Goal: Communication & Community: Answer question/provide support

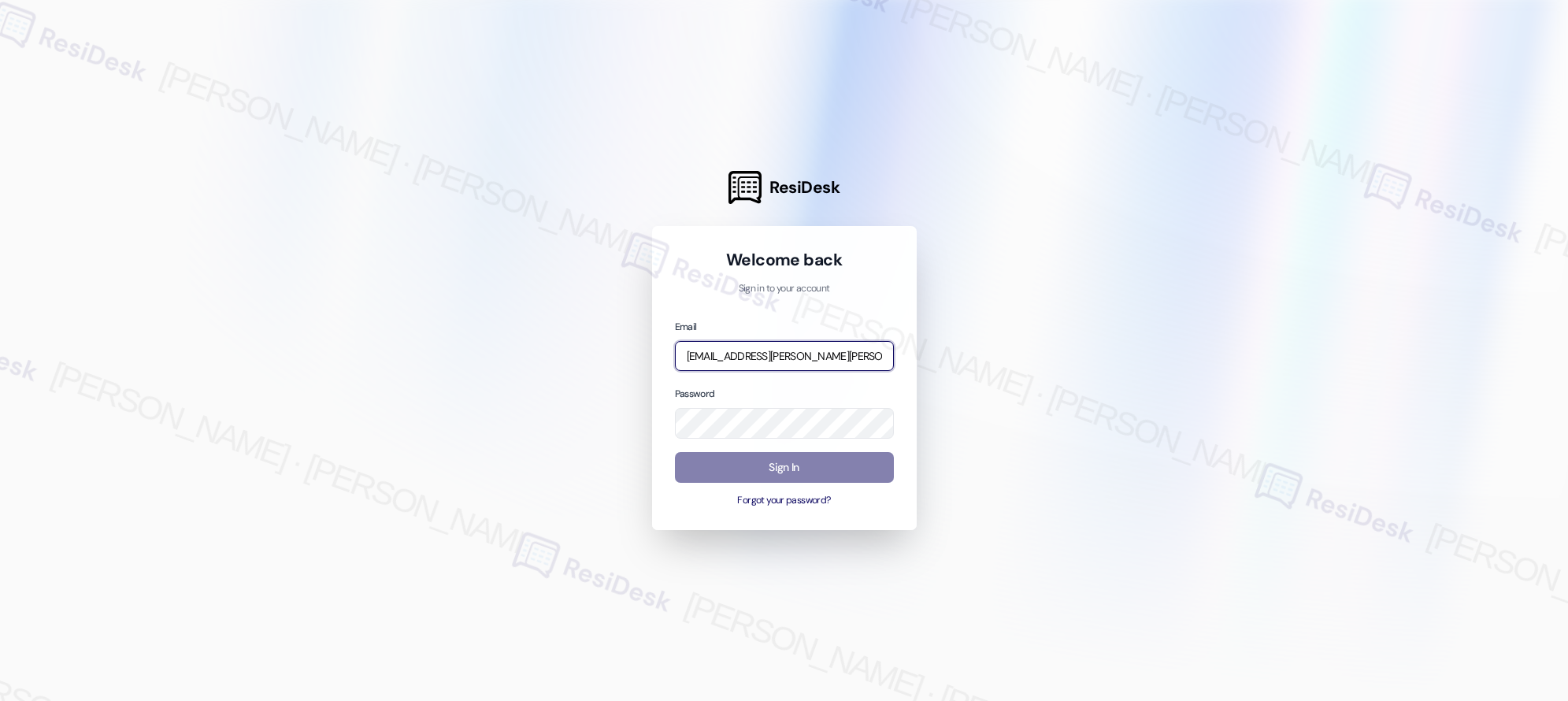
click at [804, 357] on input "[EMAIL_ADDRESS][PERSON_NAME][PERSON_NAME][PERSON_NAME][DOMAIN_NAME]" at bounding box center [784, 357] width 219 height 31
click at [804, 356] on input "[EMAIL_ADDRESS][PERSON_NAME][PERSON_NAME][PERSON_NAME][DOMAIN_NAME]" at bounding box center [784, 357] width 219 height 31
type input "automated-surveys-asset_living-resen.two@asset_[DOMAIN_NAME]"
click at [807, 470] on button "Sign In" at bounding box center [784, 467] width 219 height 31
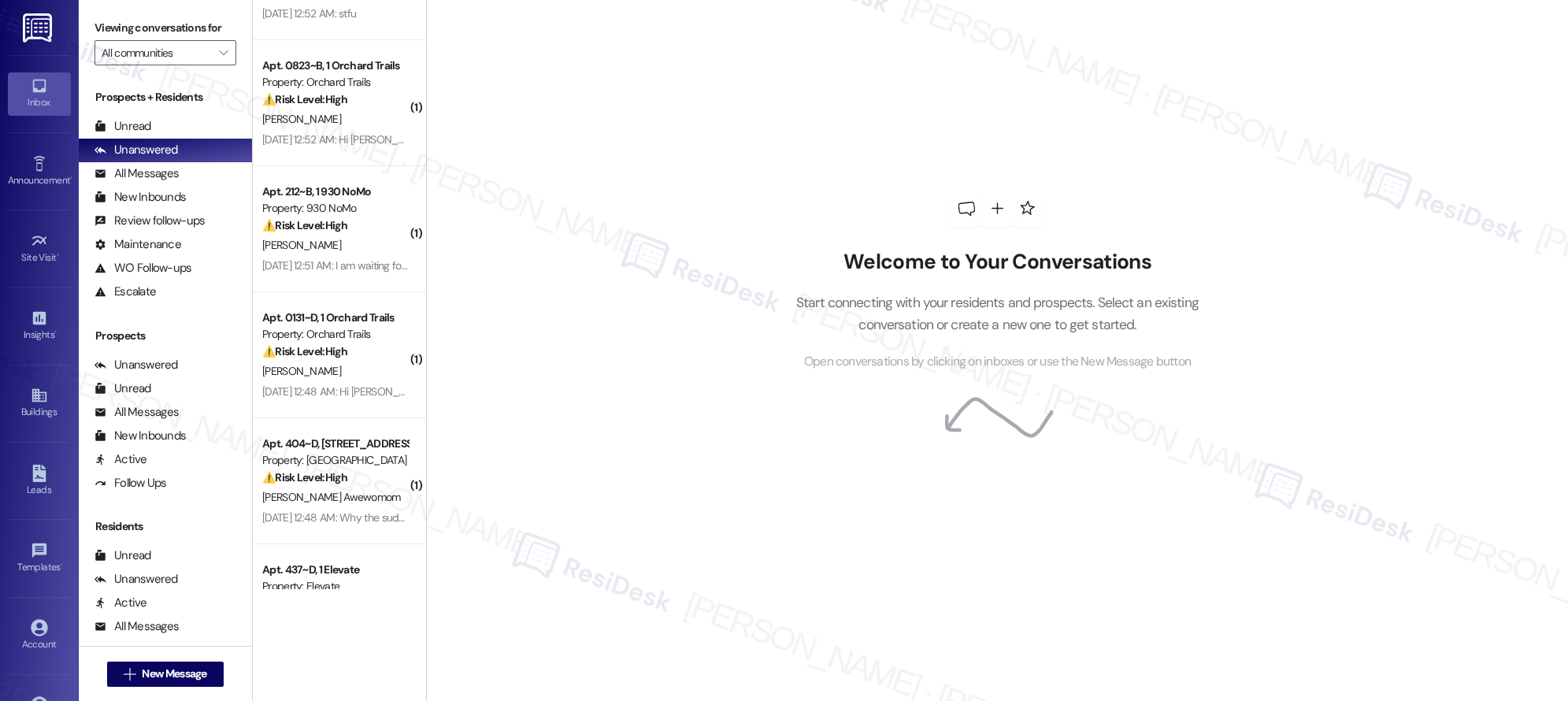
scroll to position [339, 0]
click at [342, 146] on div "( 2 ) Apt. 4141, 1 The Centre Property: The Centre ⚠️ Risk Level: High The resi…" at bounding box center [339, 294] width 173 height 590
click at [342, 146] on div "[DATE] 12:52 AM: Hi [PERSON_NAME], I actually do have some questions regarding …" at bounding box center [336, 139] width 149 height 20
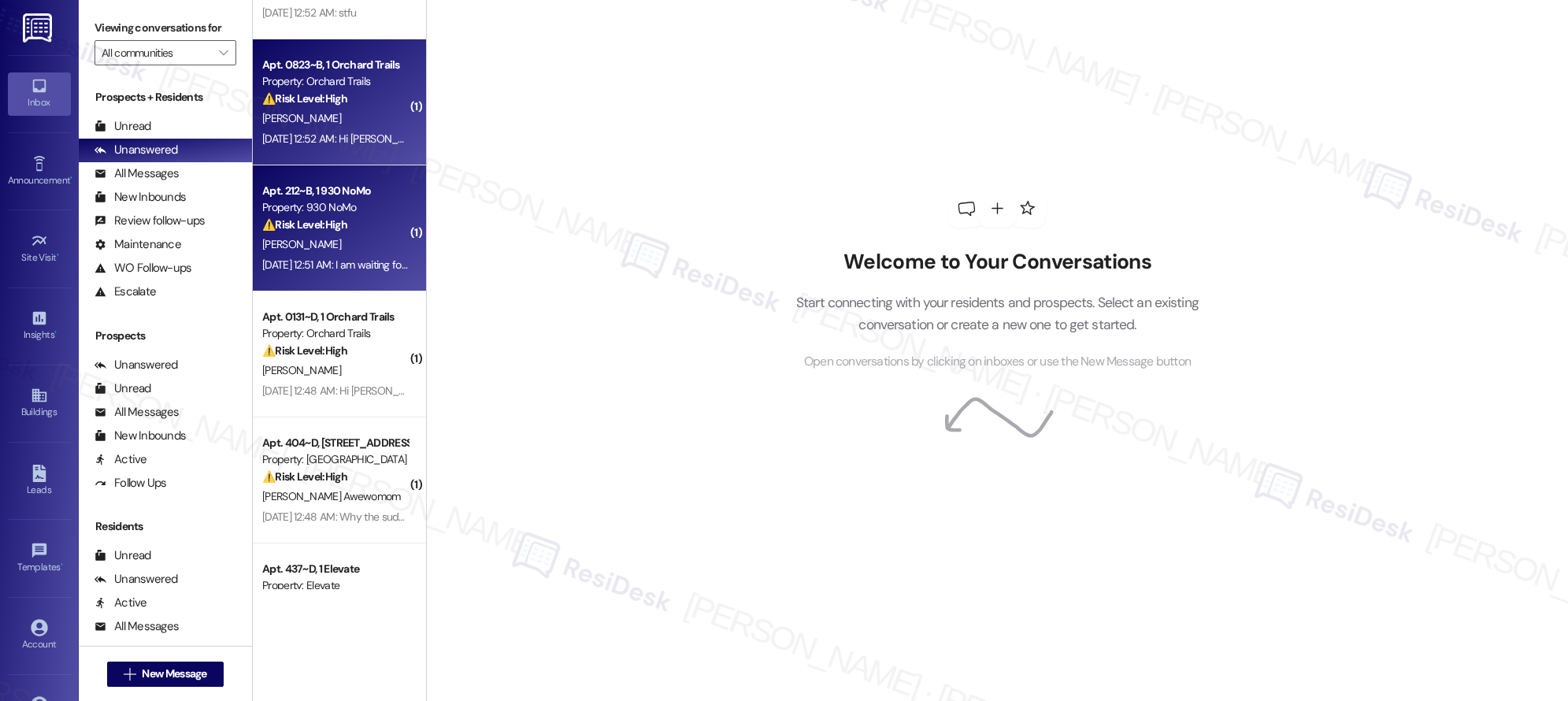
click at [341, 202] on div "Property: 930 NoMo" at bounding box center [335, 208] width 146 height 17
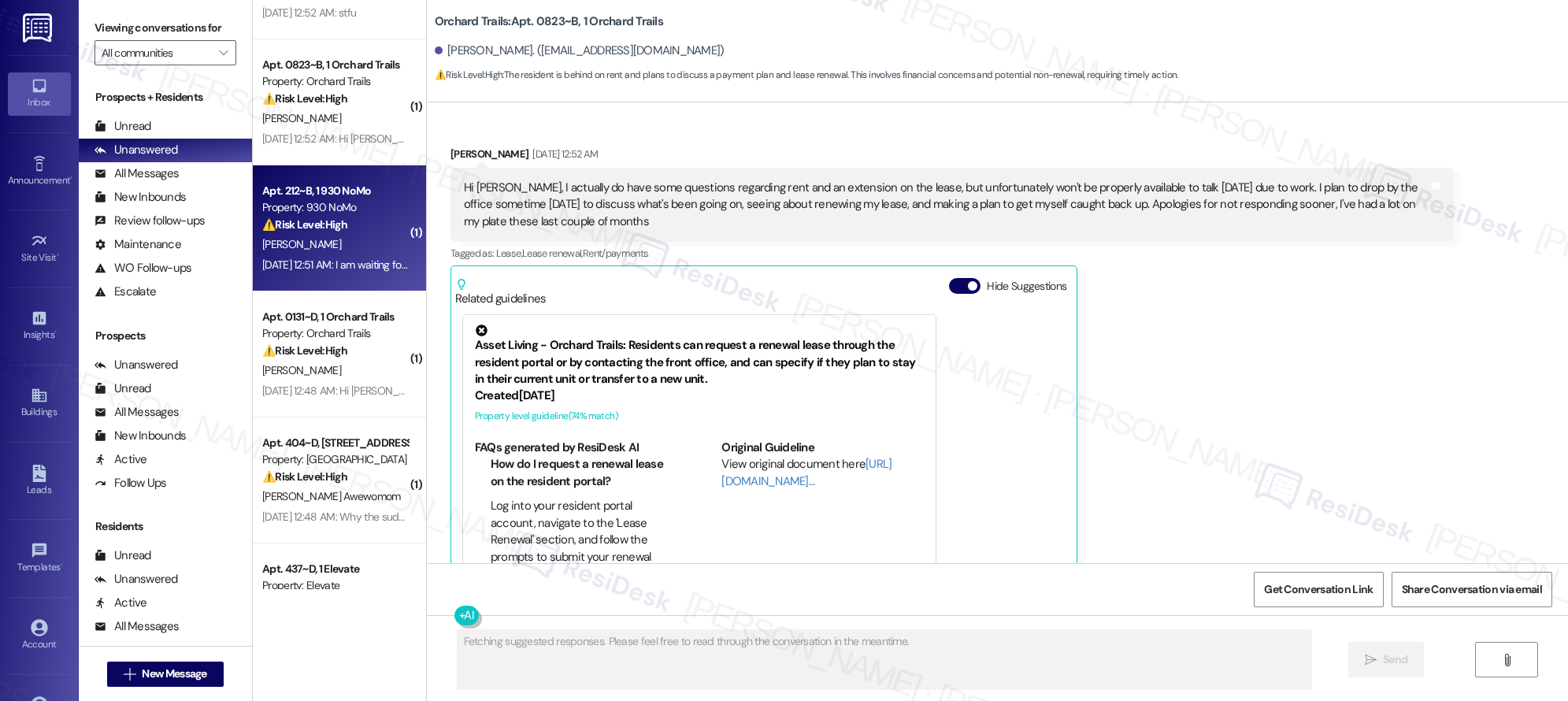
scroll to position [588, 0]
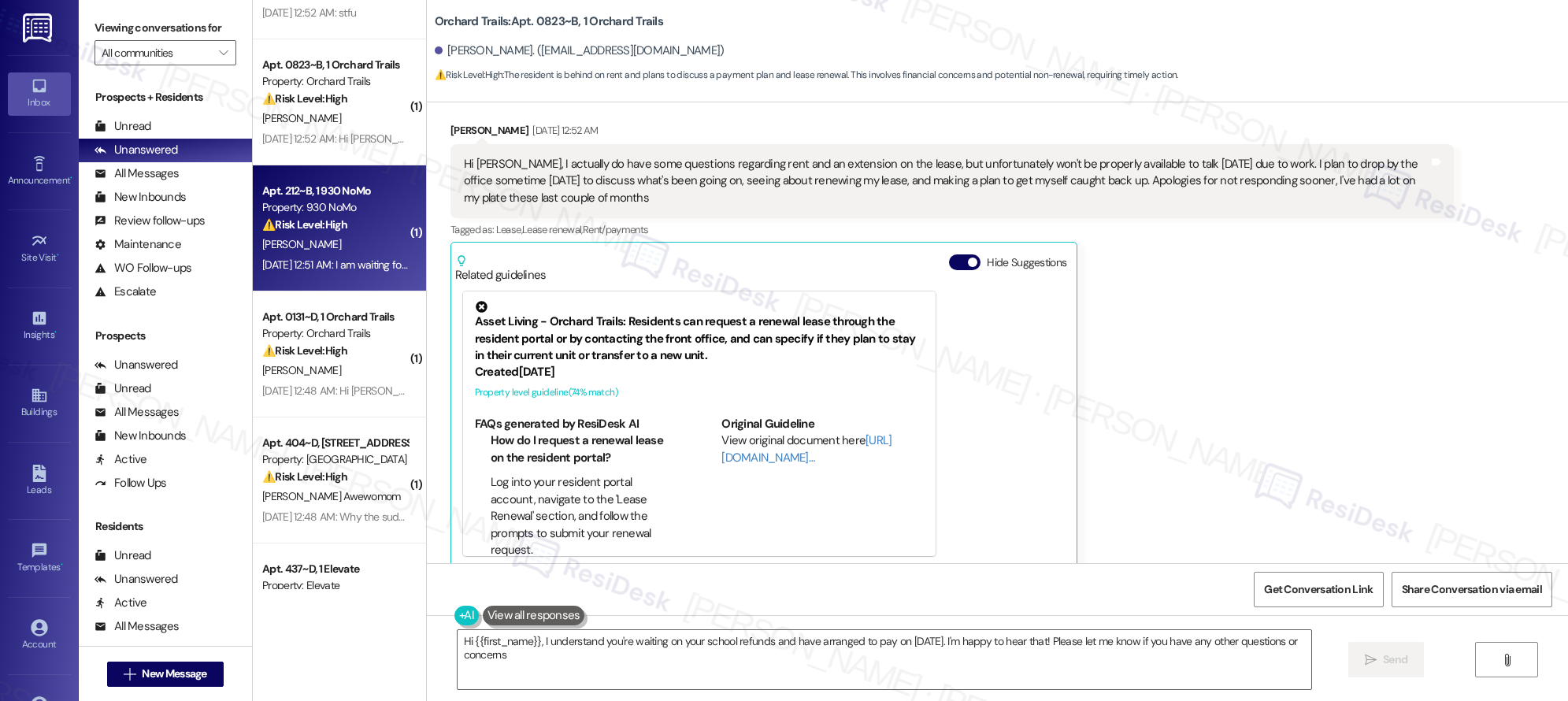
type textarea "Hi {{first_name}}, I understand you're waiting on your school refunds and have …"
click at [1259, 433] on div "[PERSON_NAME] [DATE] 12:52 AM Hi [PERSON_NAME], I actually do have some questio…" at bounding box center [952, 345] width 1003 height 447
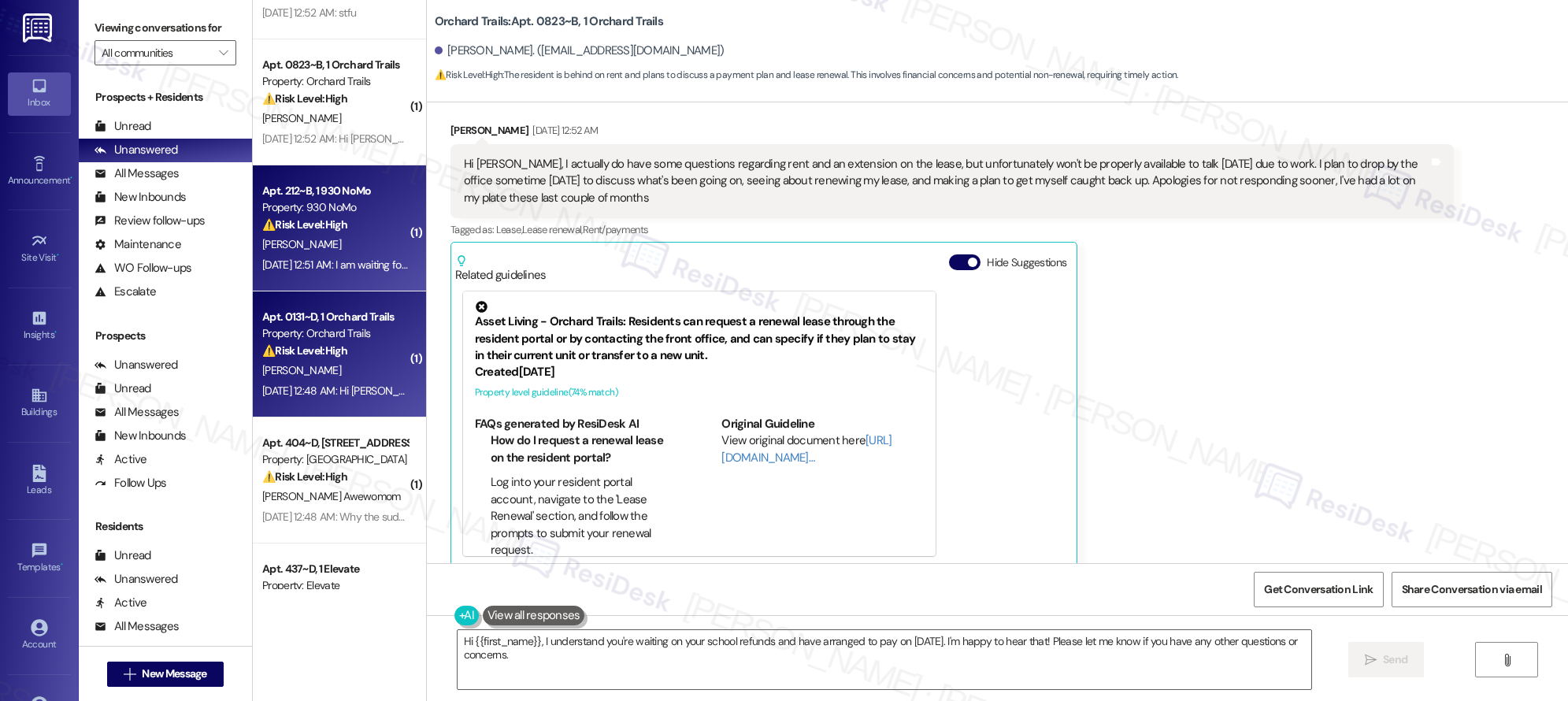
click at [262, 370] on span "[PERSON_NAME]" at bounding box center [302, 370] width 79 height 14
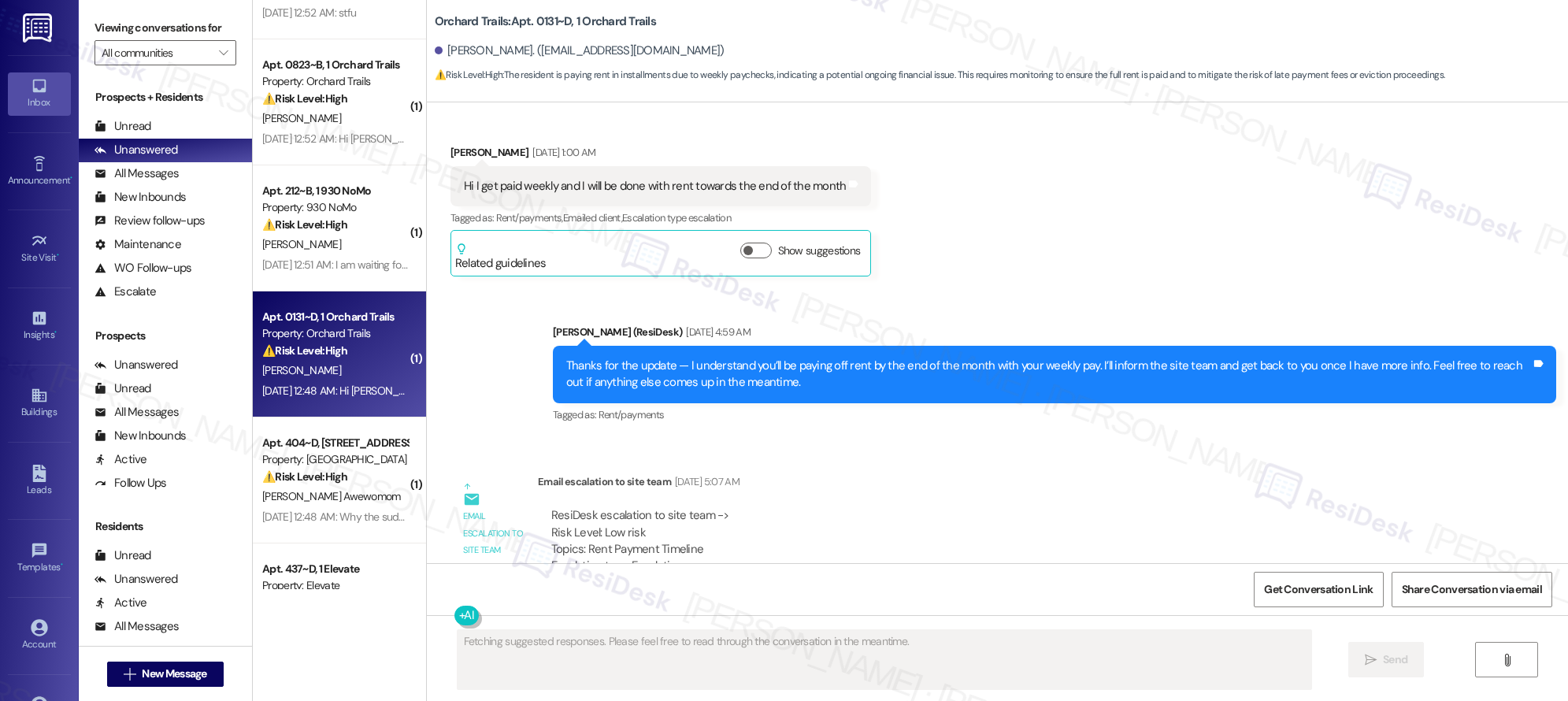
scroll to position [4464, 0]
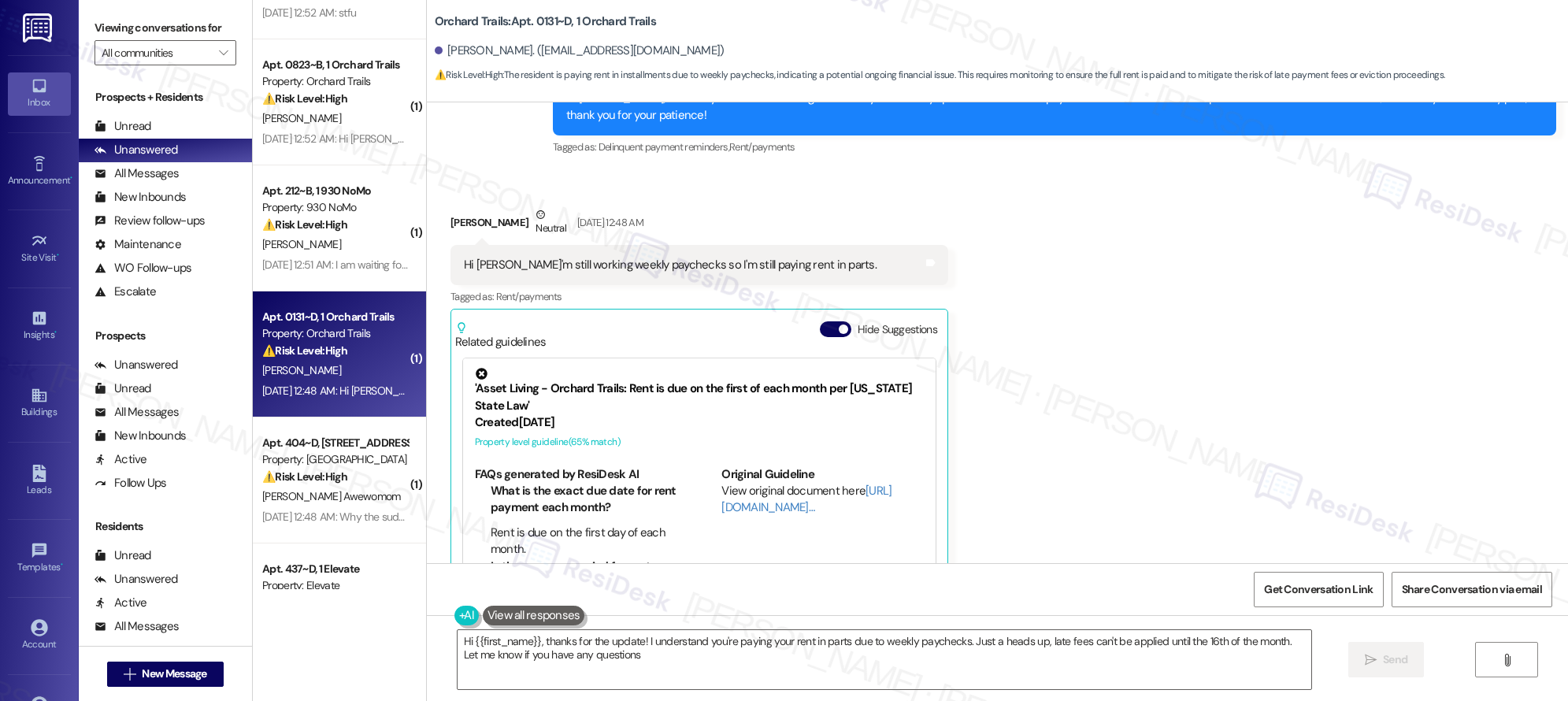
type textarea "Hi {{first_name}}, thanks for the update! I understand you're paying your rent …"
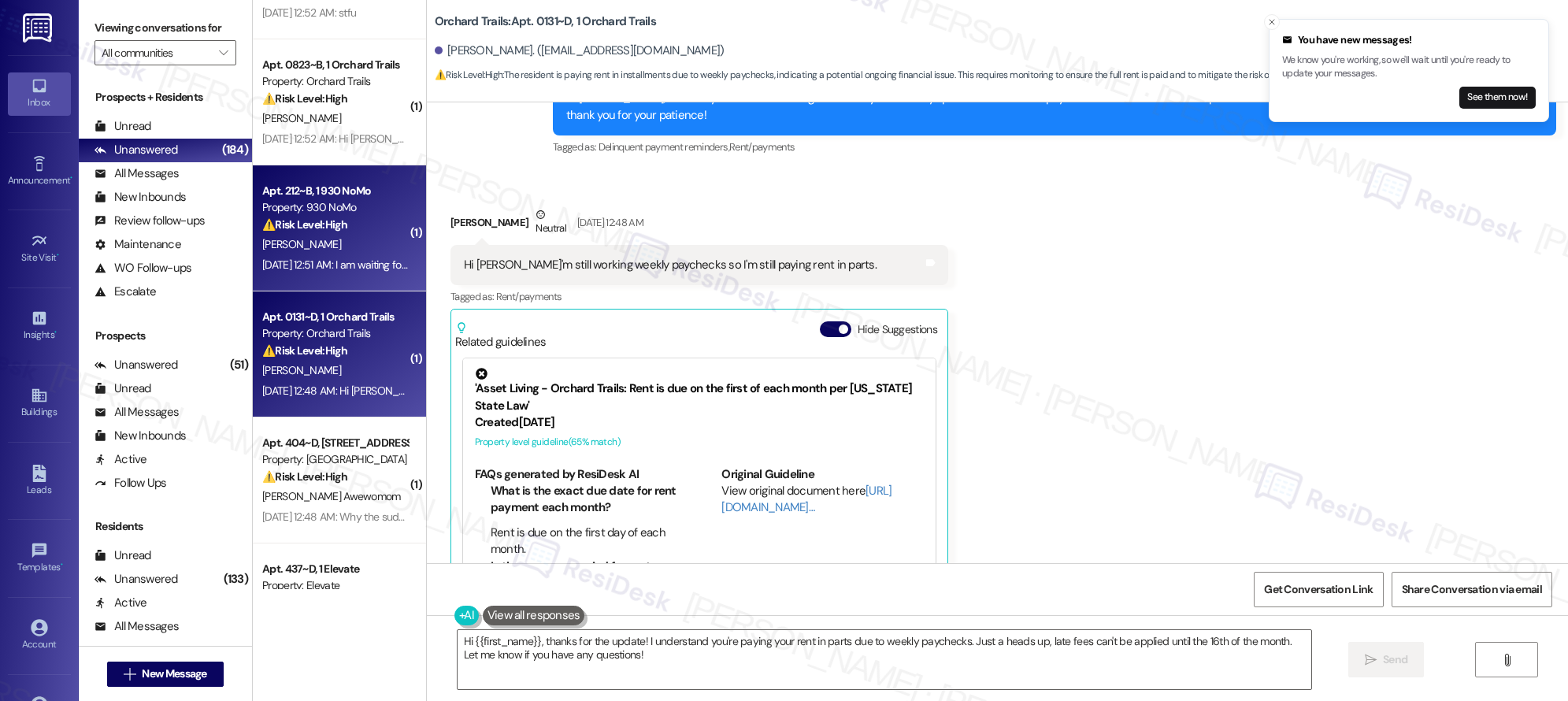
click at [351, 220] on div "⚠️ Risk Level: High The resident is experiencing difficulty paying rent and has…" at bounding box center [335, 225] width 146 height 17
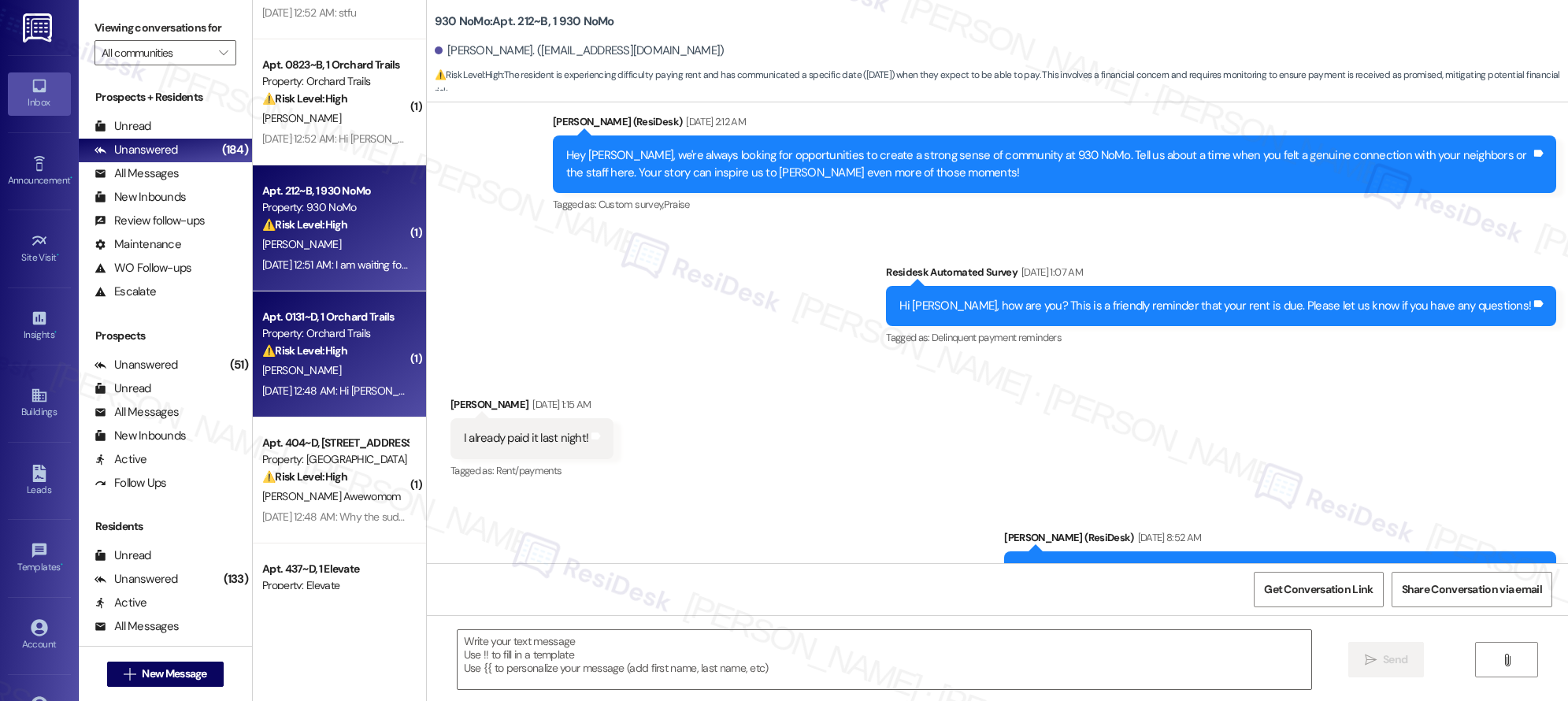
click at [313, 338] on div "Property: Orchard Trails" at bounding box center [335, 334] width 146 height 17
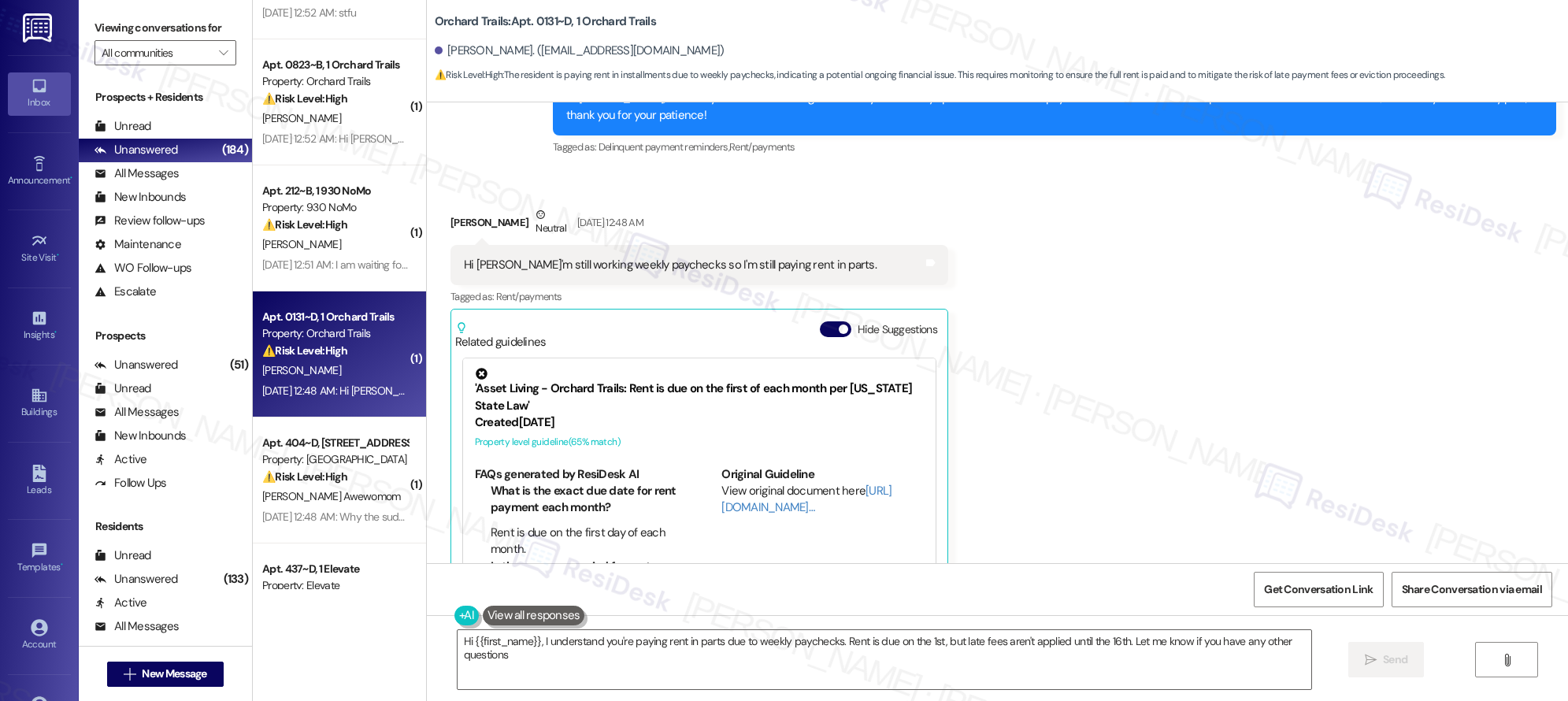
type textarea "Hi {{first_name}}, I understand you're paying rent in parts due to weekly paych…"
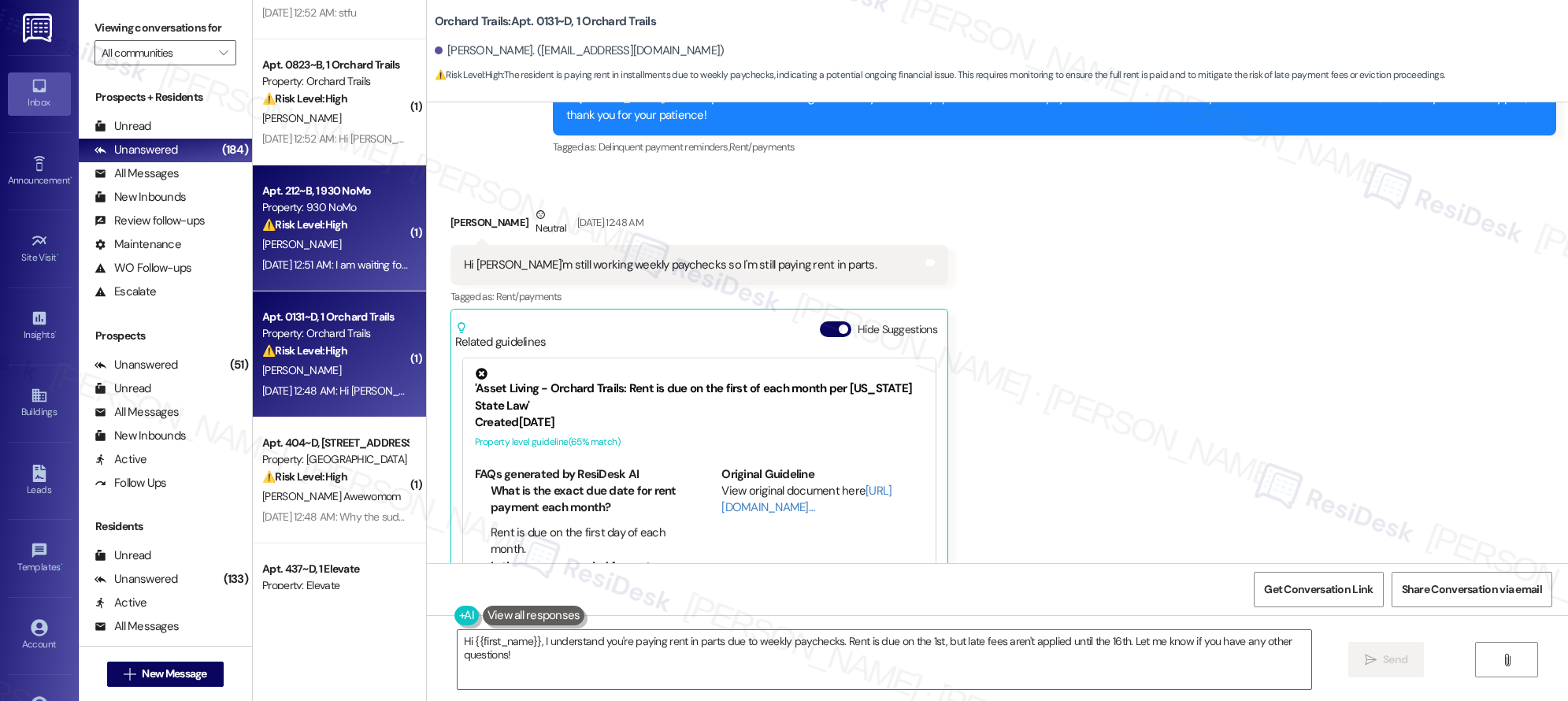
click at [307, 251] on div "[PERSON_NAME]" at bounding box center [336, 244] width 149 height 20
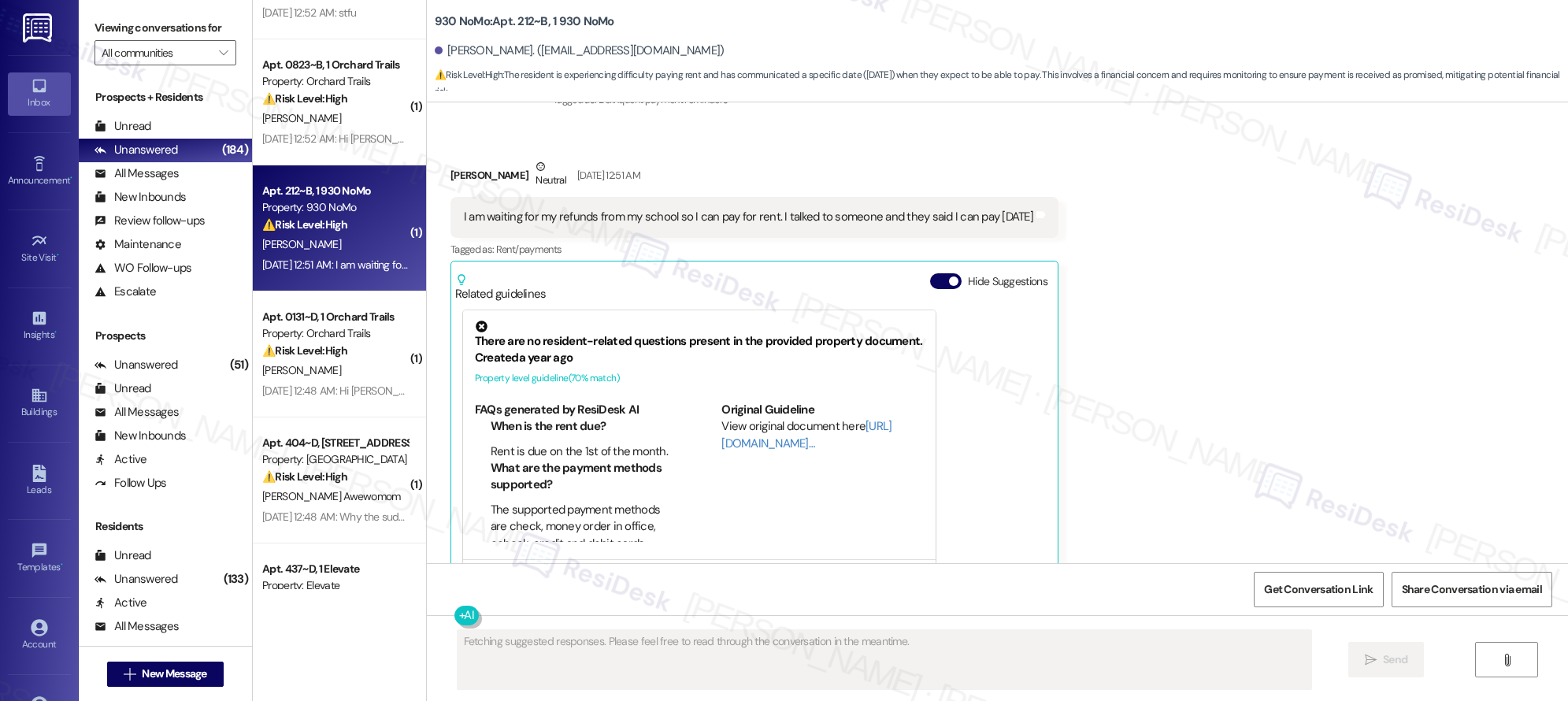
scroll to position [2381, 0]
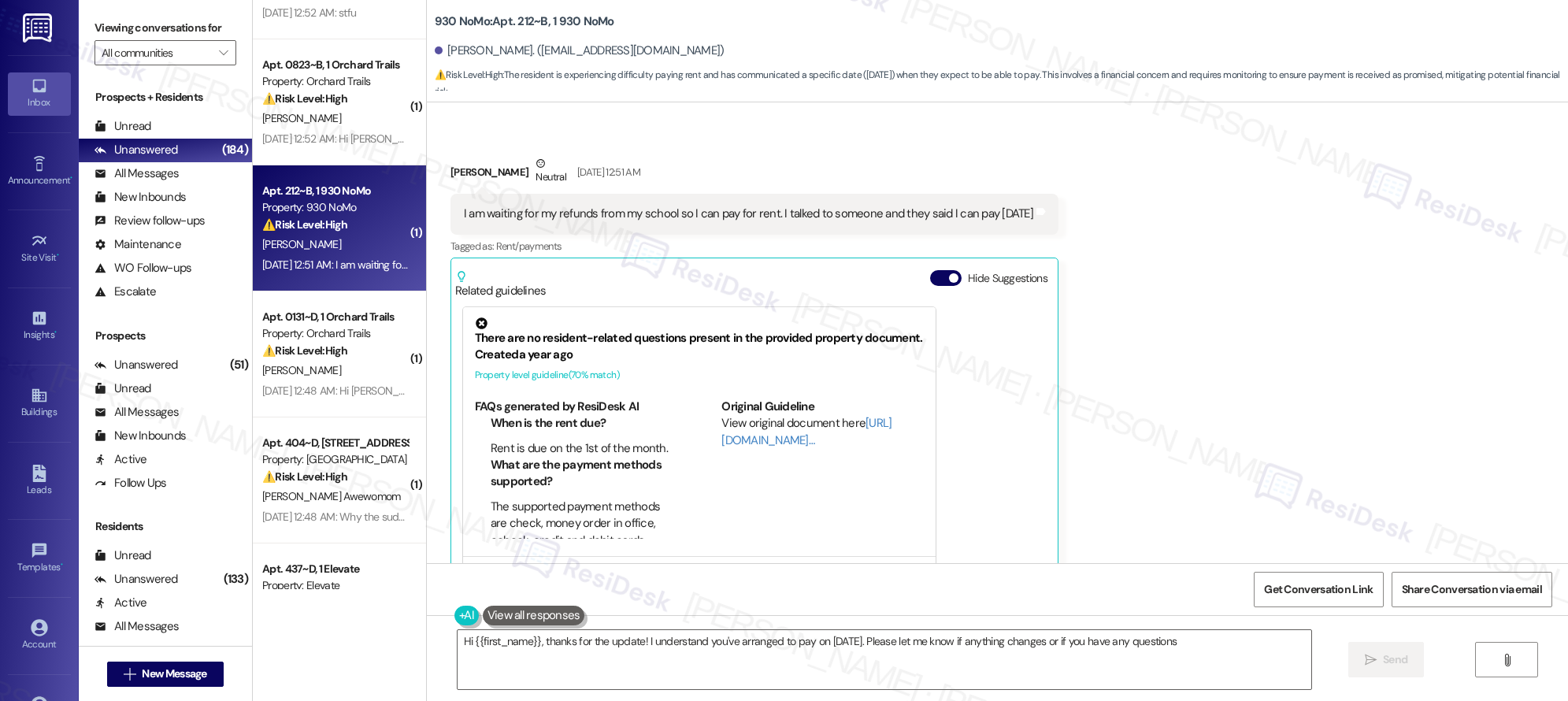
type textarea "Hi {{first_name}}, thanks for the update! I understand you've arranged to pay o…"
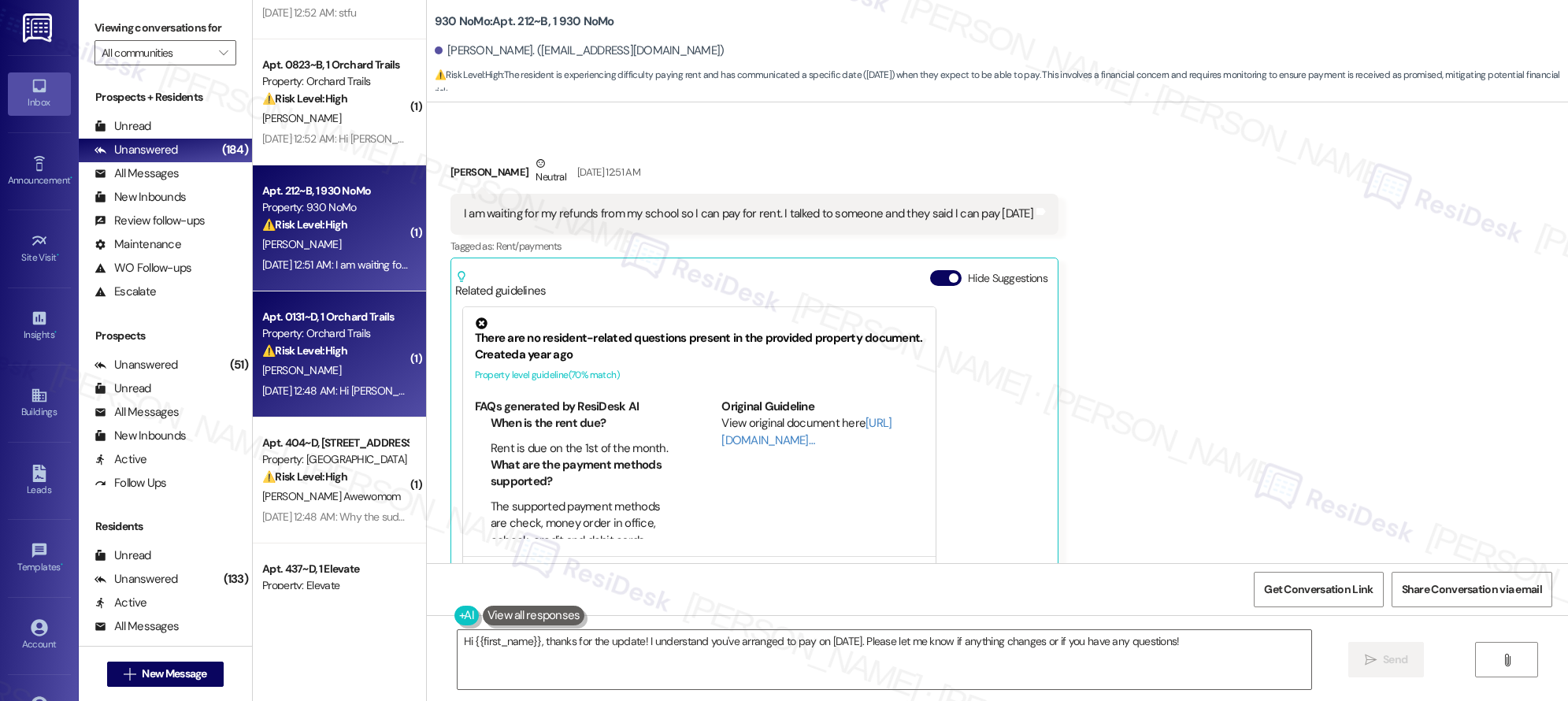
click at [328, 360] on div "Apt. 0131~D, 1 Orchard Trails Property: Orchard Trails ⚠️ Risk Level: High The …" at bounding box center [336, 334] width 149 height 54
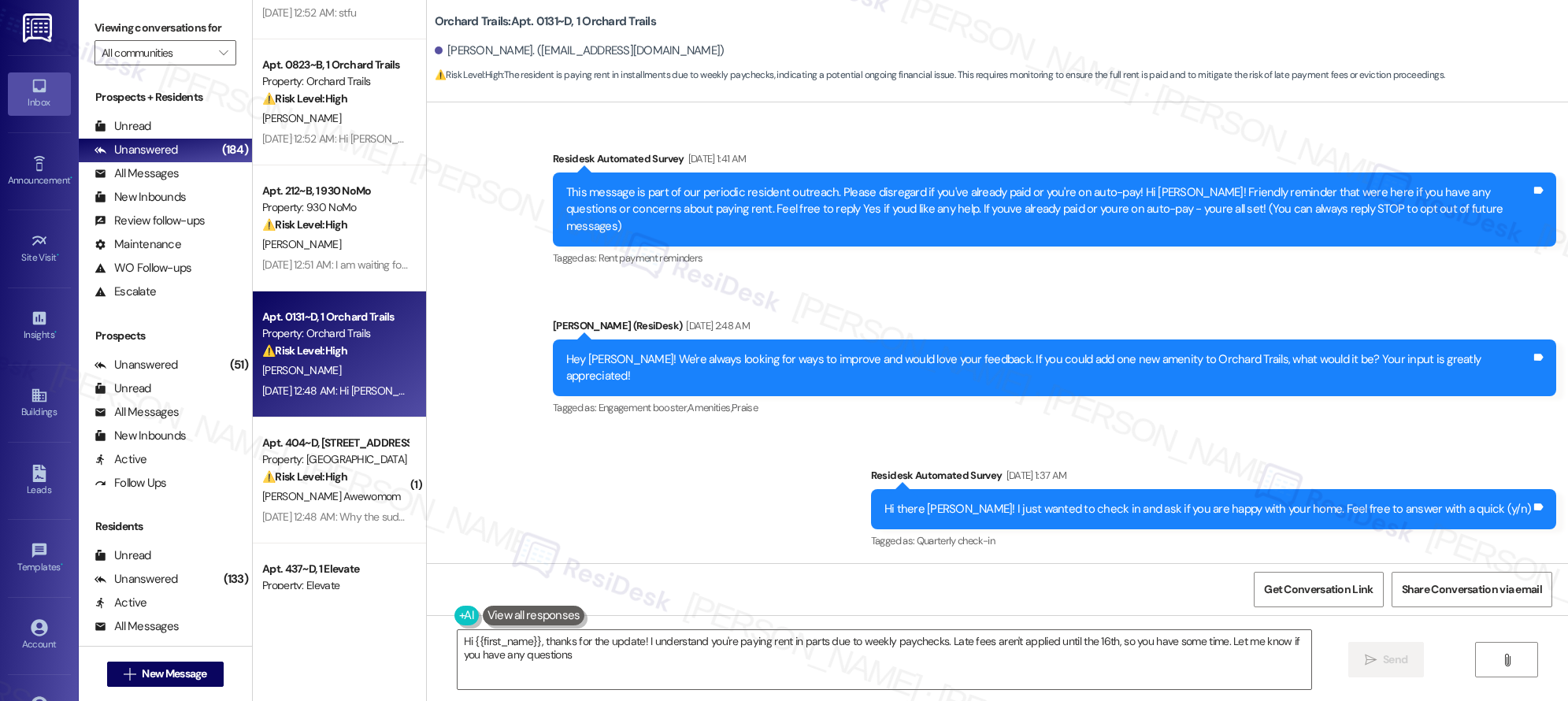
type textarea "Hi {{first_name}}, thanks for the update! I understand you're paying rent in pa…"
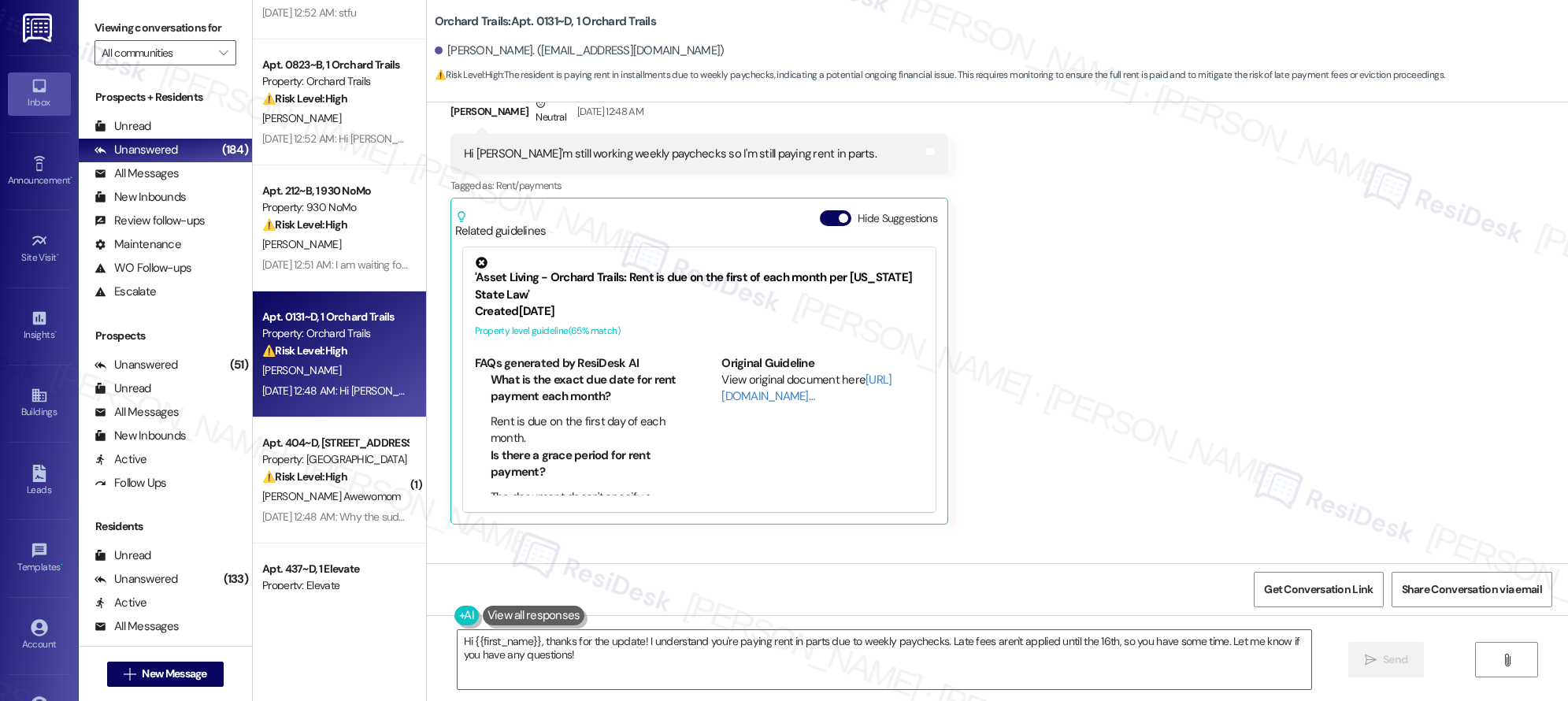
scroll to position [4580, 0]
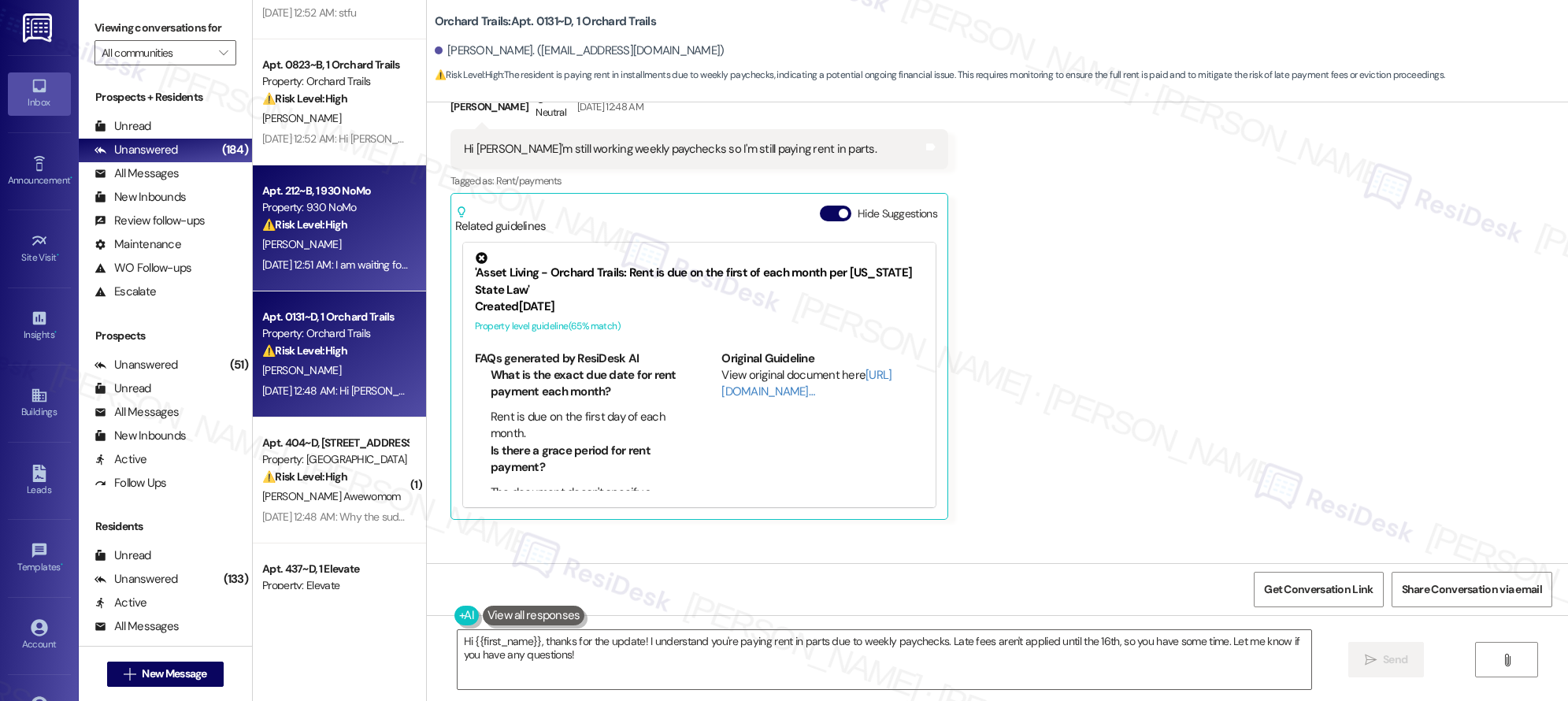
click at [356, 275] on div "[DATE] 12:51 AM: I am waiting for my refunds from my school so I can pay for re…" at bounding box center [336, 265] width 149 height 20
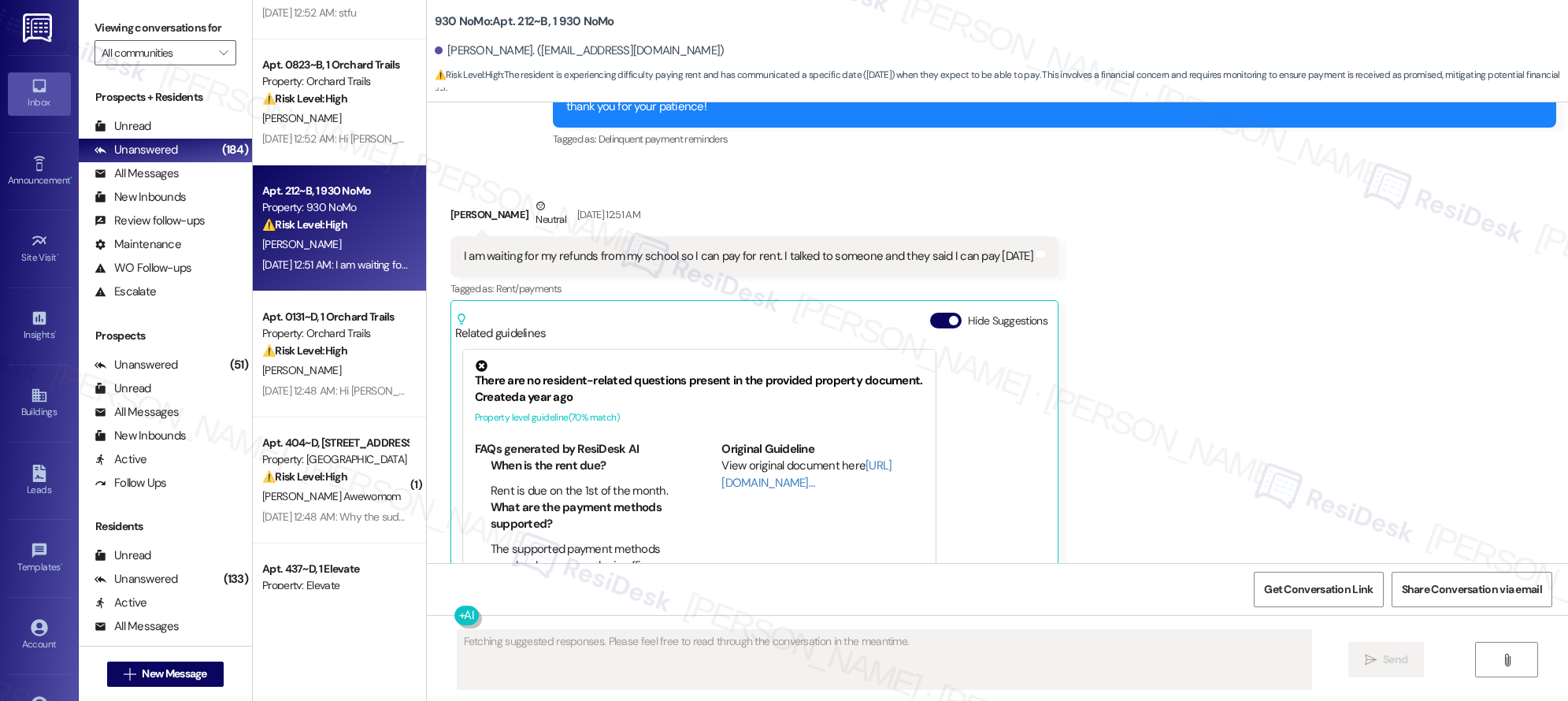
scroll to position [2381, 0]
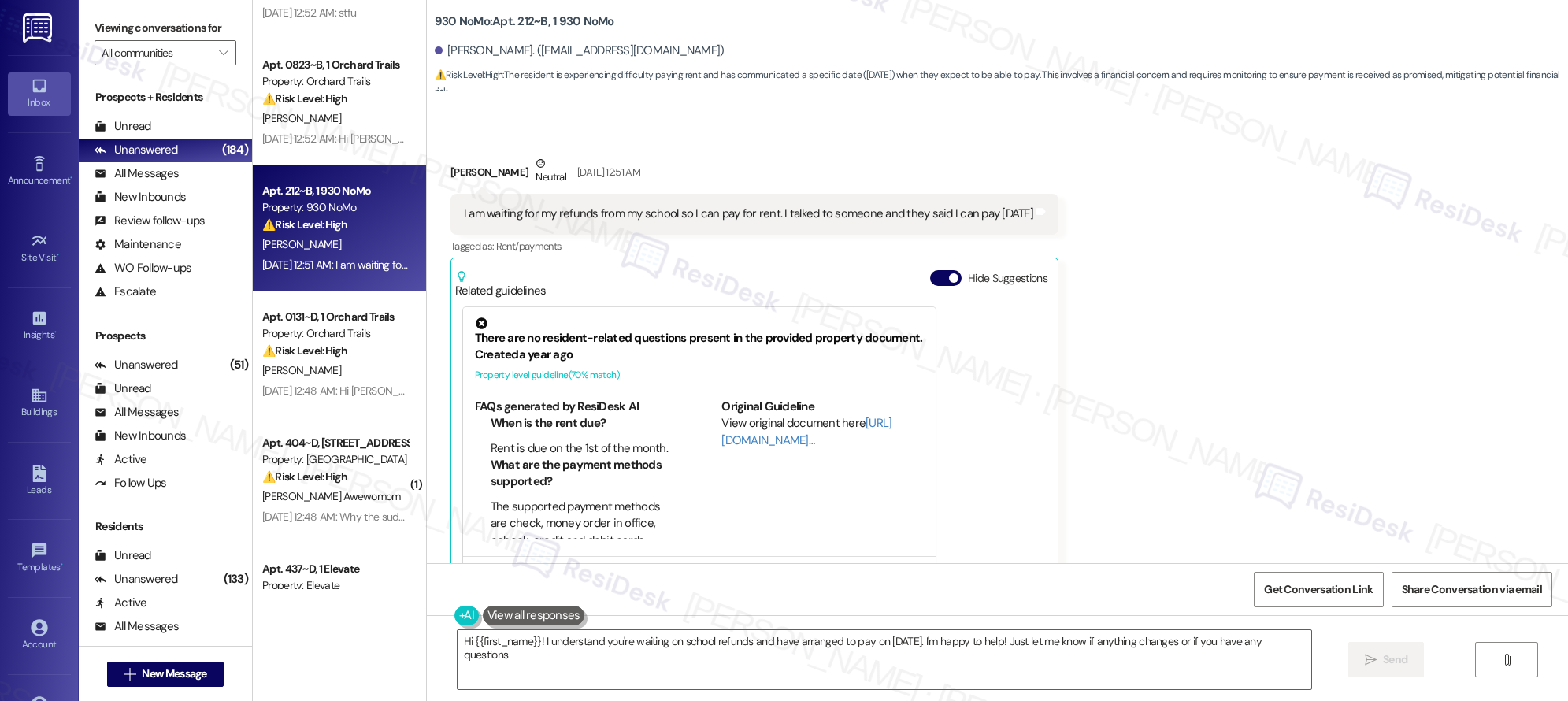
type textarea "Hi {{first_name}}! I understand you're waiting on school refunds and have arran…"
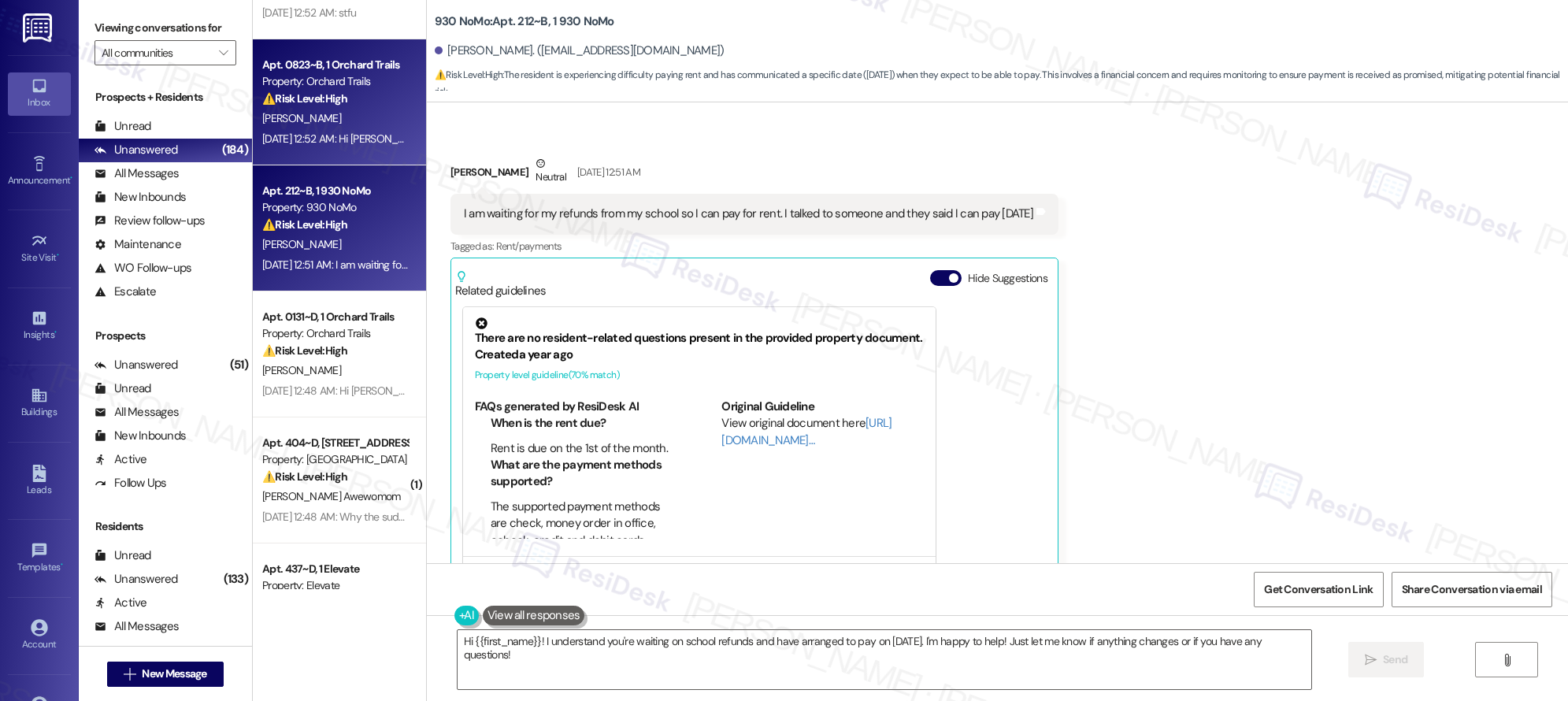
click at [360, 146] on div "[DATE] 12:52 AM: Hi [PERSON_NAME], I actually do have some questions regarding …" at bounding box center [336, 139] width 149 height 20
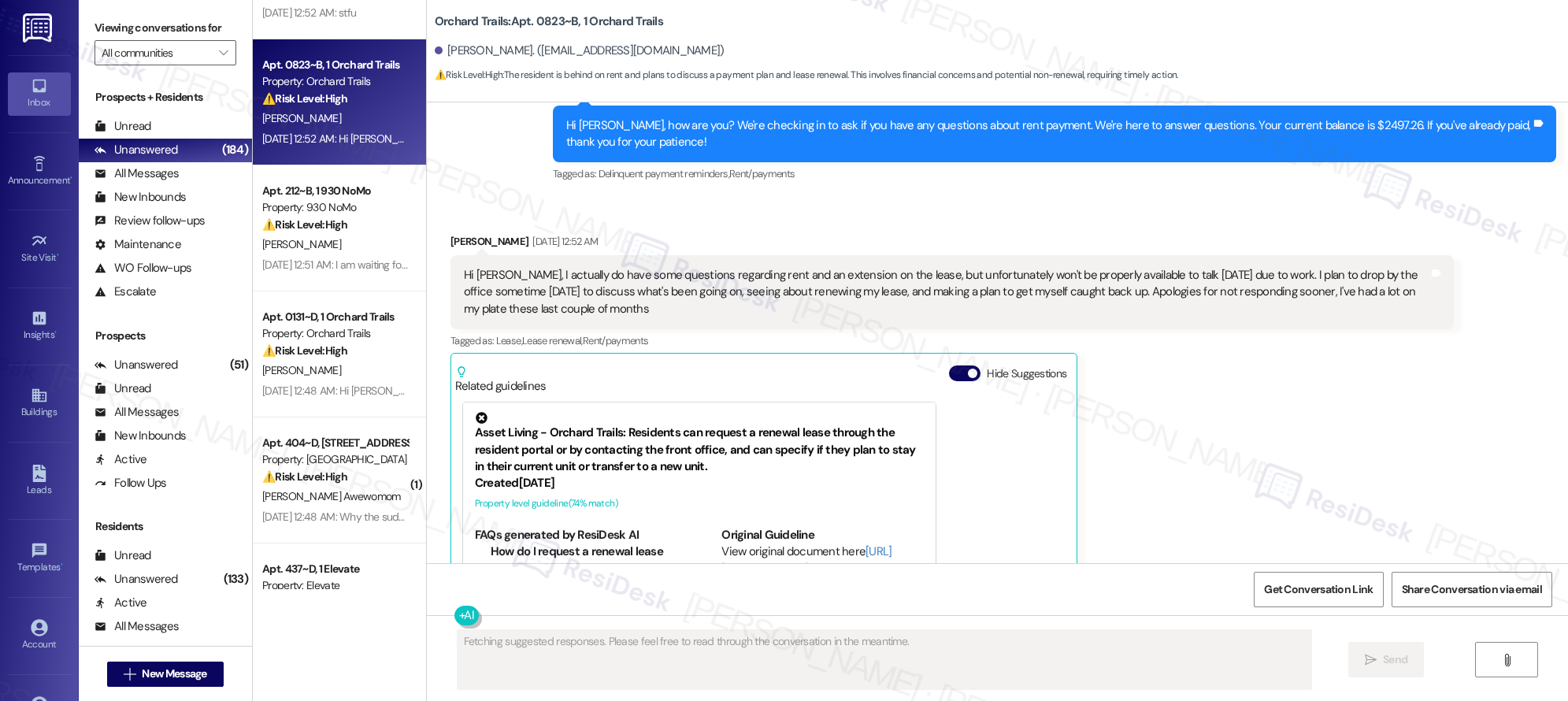
scroll to position [588, 0]
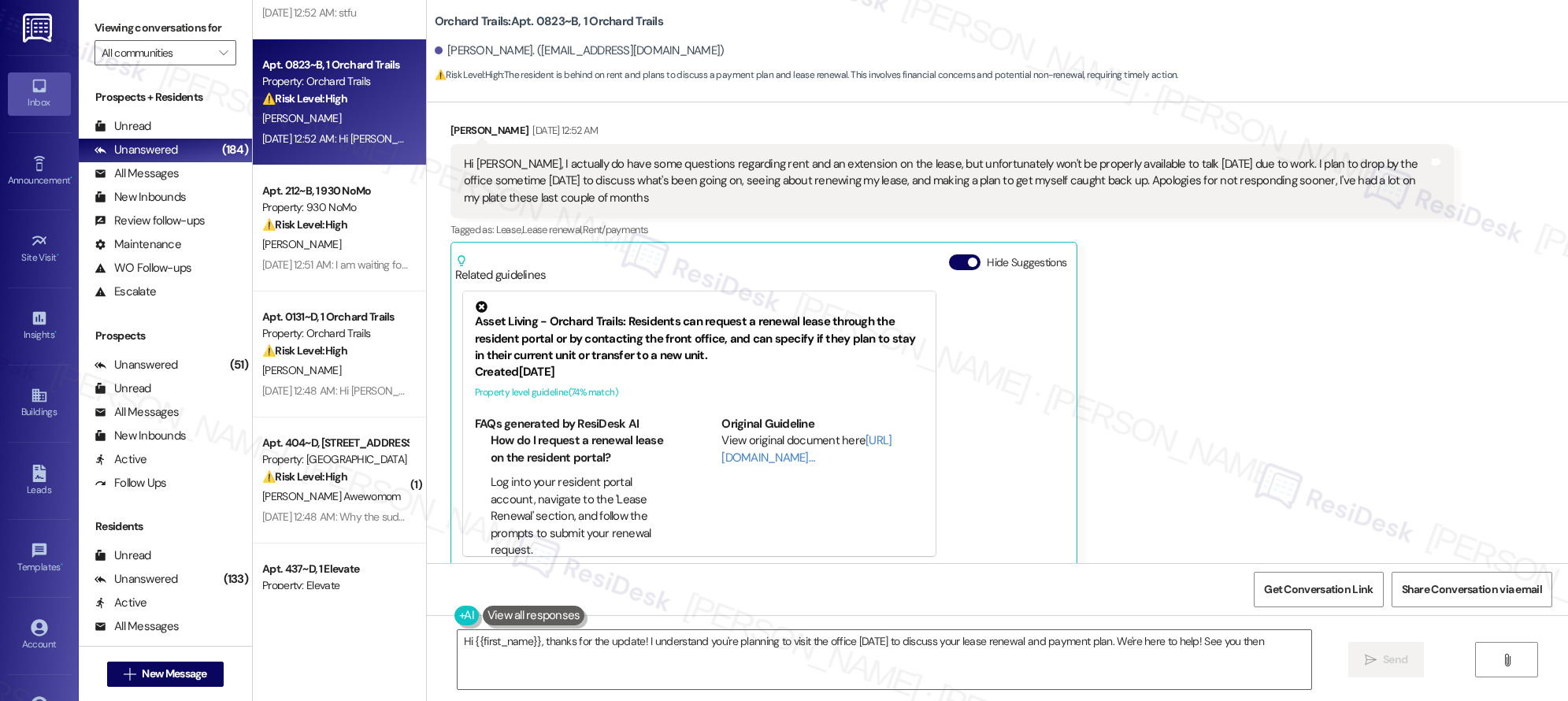
type textarea "Hi {{first_name}}, thanks for the update! I understand you're planning to visit…"
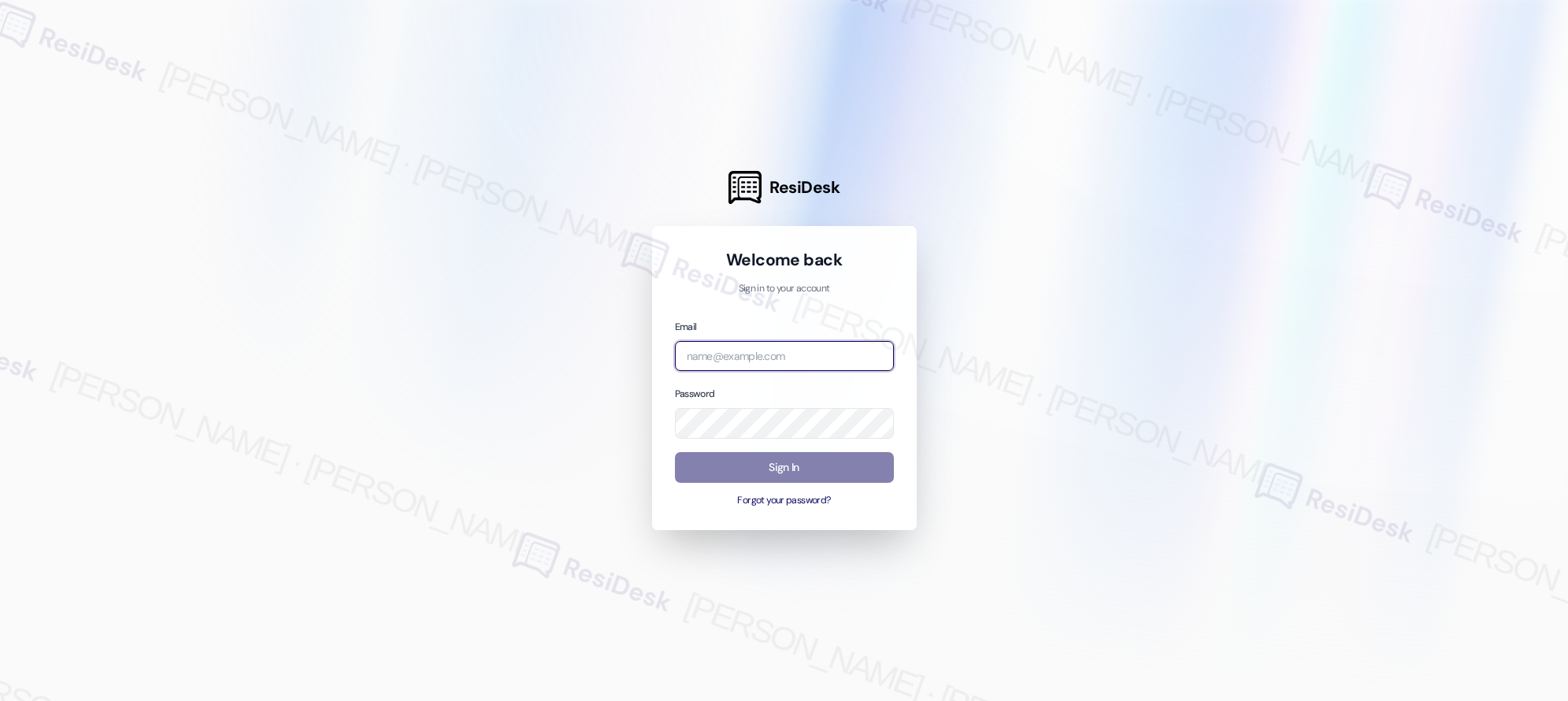
type input "[EMAIL_ADDRESS][PERSON_NAME][PERSON_NAME][PERSON_NAME][DOMAIN_NAME]"
click at [783, 352] on input "[EMAIL_ADDRESS][PERSON_NAME][PERSON_NAME][PERSON_NAME][DOMAIN_NAME]" at bounding box center [784, 357] width 219 height 31
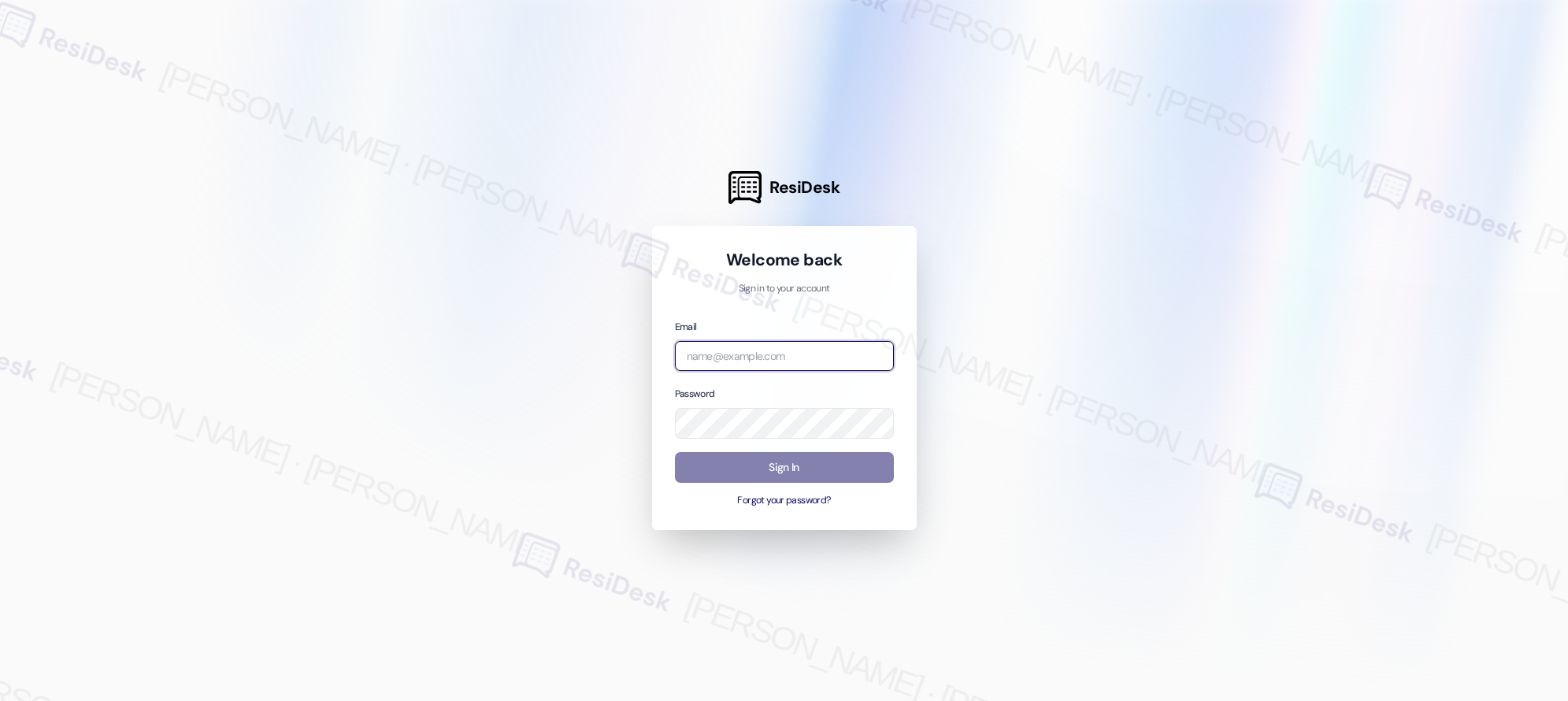
click at [777, 362] on input "email" at bounding box center [784, 357] width 219 height 31
drag, startPoint x: 1021, startPoint y: 362, endPoint x: 817, endPoint y: 371, distance: 204.2
click at [1021, 362] on div at bounding box center [784, 350] width 1568 height 701
click at [797, 359] on input "email" at bounding box center [784, 357] width 219 height 31
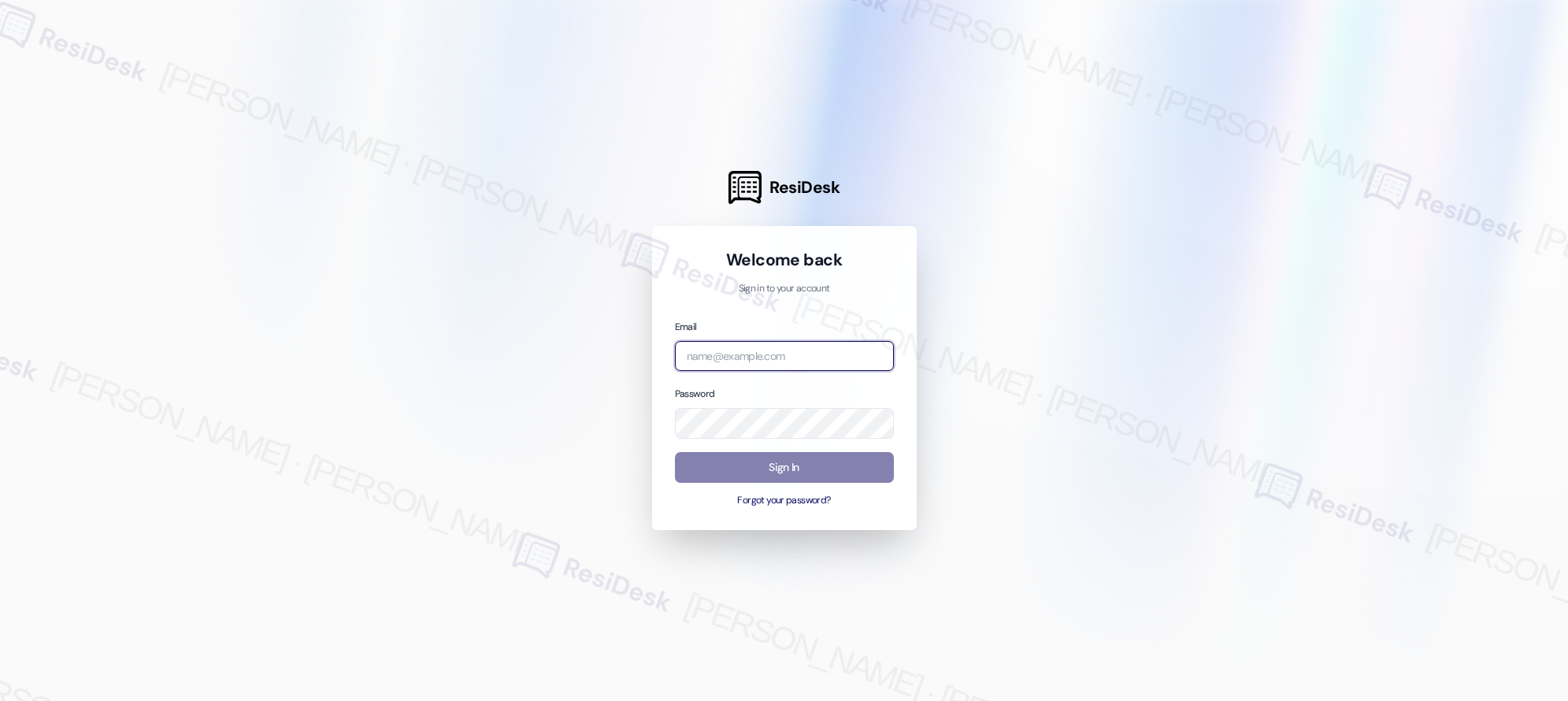
type input "[EMAIL_ADDRESS][PERSON_NAME][PERSON_NAME][PERSON_NAME][DOMAIN_NAME]"
click at [0, 701] on com-1password-button at bounding box center [0, 701] width 0 height 0
click at [815, 357] on input "[EMAIL_ADDRESS][PERSON_NAME][PERSON_NAME][PERSON_NAME][DOMAIN_NAME]" at bounding box center [784, 357] width 219 height 31
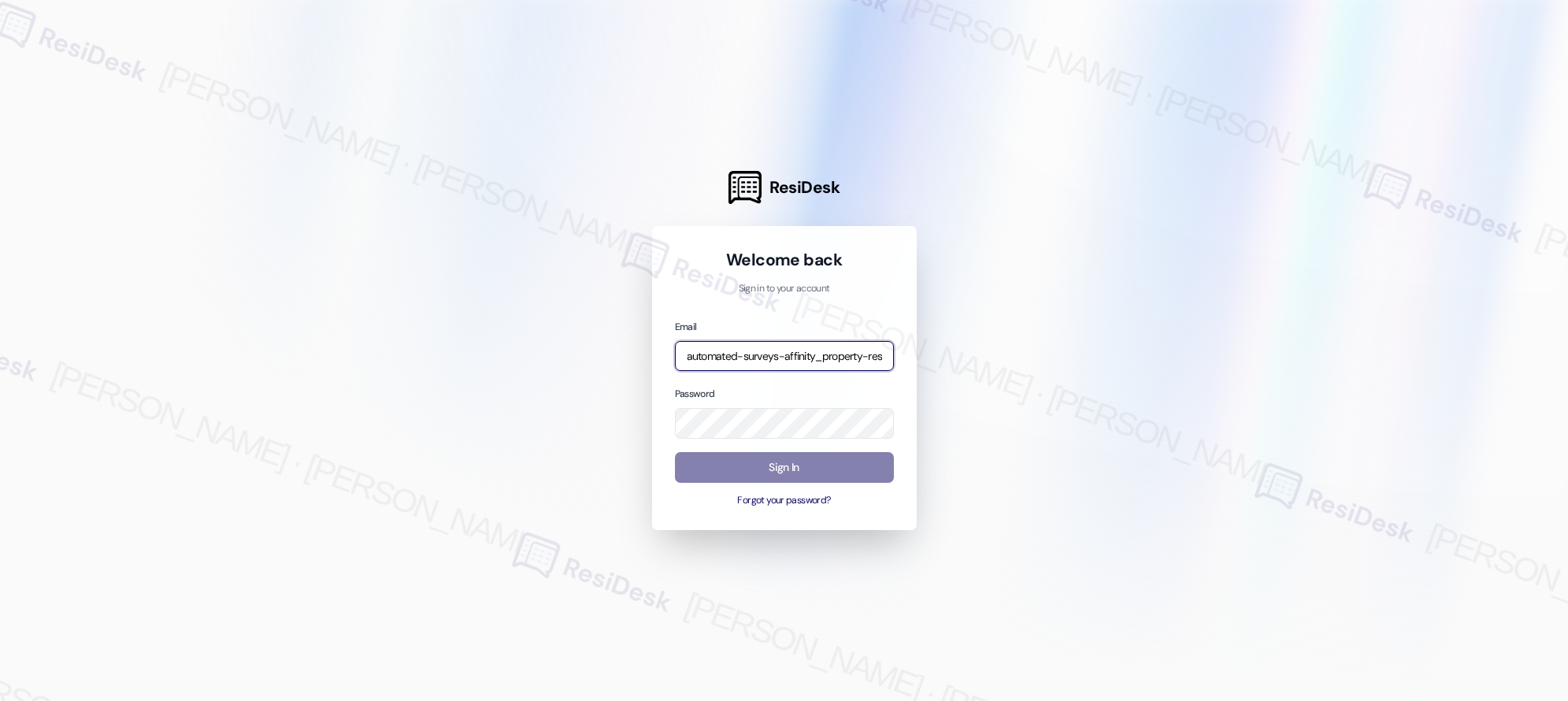
type input "automated-surveys-affinity_property-resen.two@affinity_property.com"
